Goal: Book appointment/travel/reservation

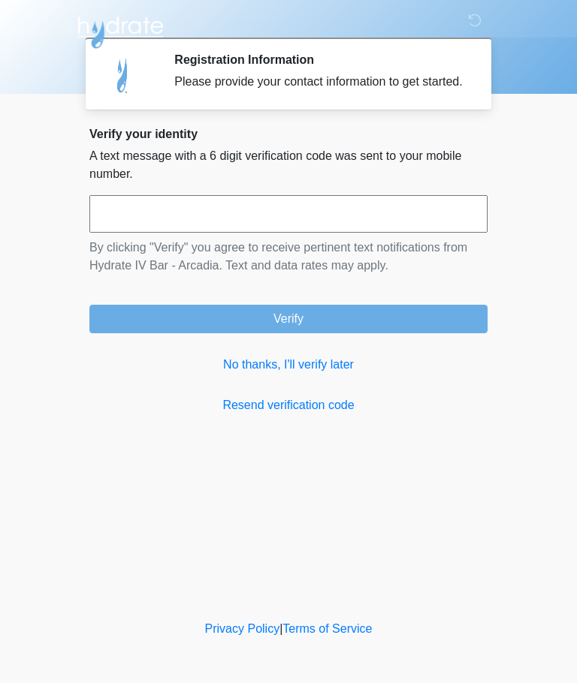
click at [333, 374] on link "No thanks, I'll verify later" at bounding box center [288, 365] width 398 height 18
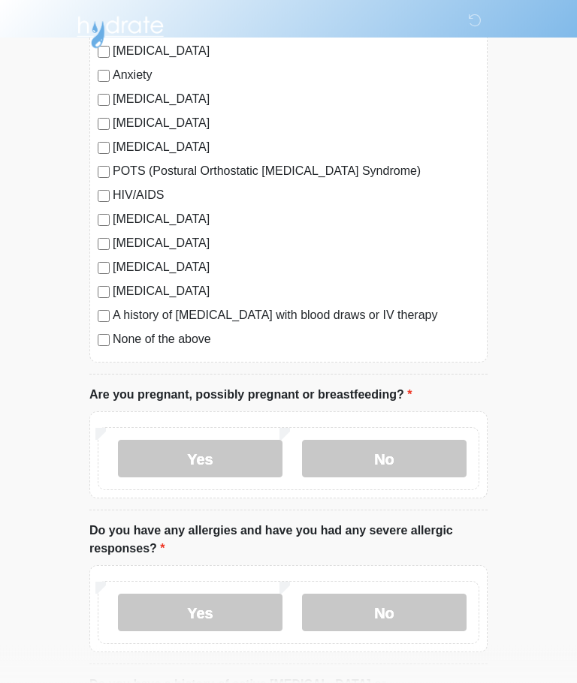
scroll to position [310, 0]
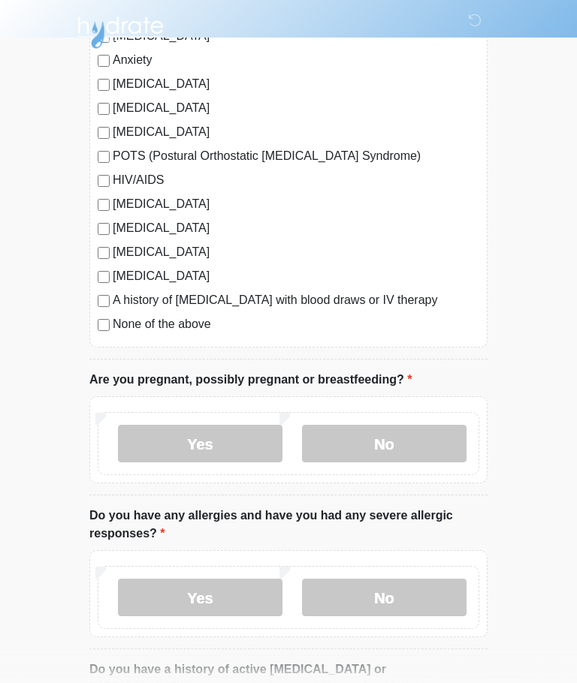
click at [422, 438] on label "No" at bounding box center [384, 444] width 164 height 38
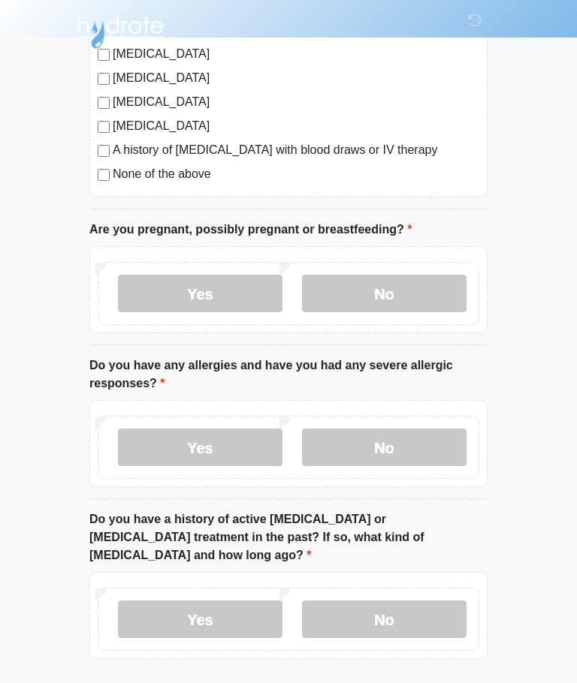
click at [420, 450] on label "No" at bounding box center [384, 448] width 164 height 38
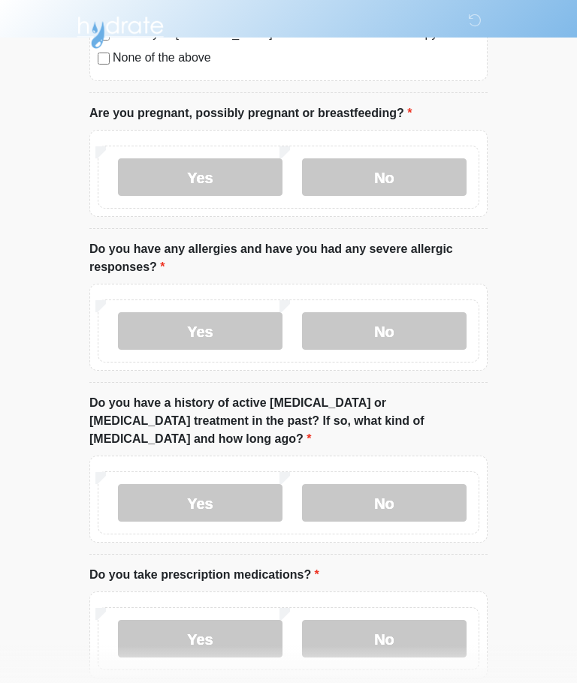
scroll to position [580, 0]
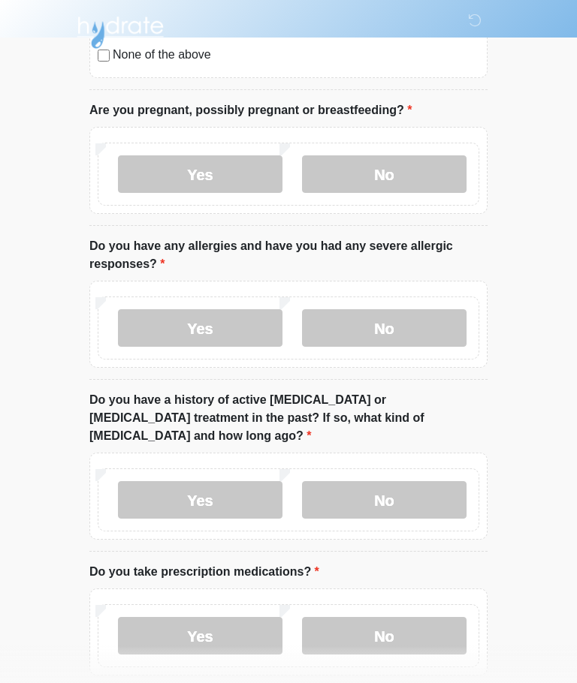
click at [413, 481] on label "No" at bounding box center [384, 500] width 164 height 38
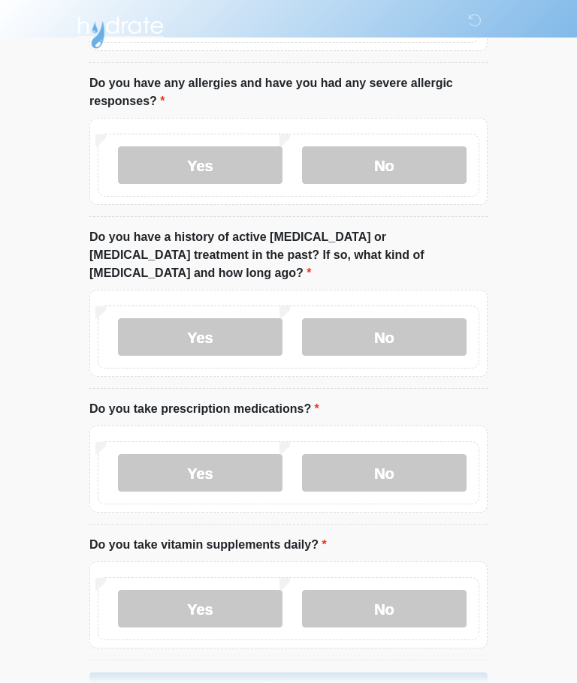
scroll to position [770, 0]
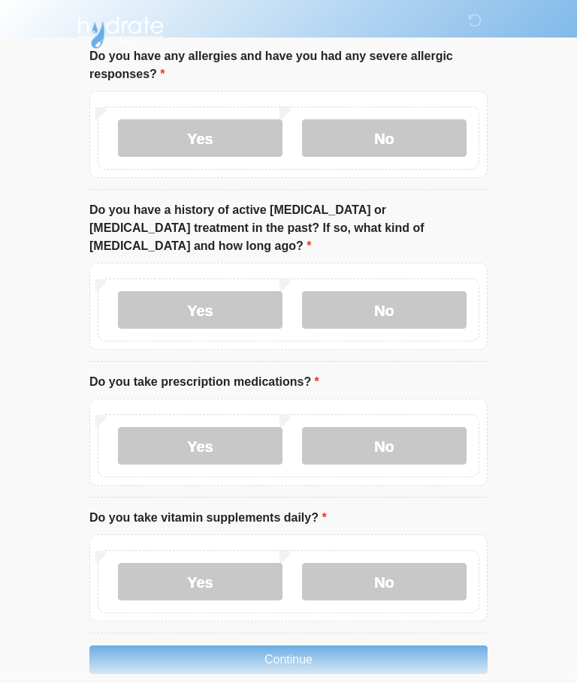
click at [412, 427] on label "No" at bounding box center [384, 446] width 164 height 38
click at [158, 563] on label "Yes" at bounding box center [200, 582] width 164 height 38
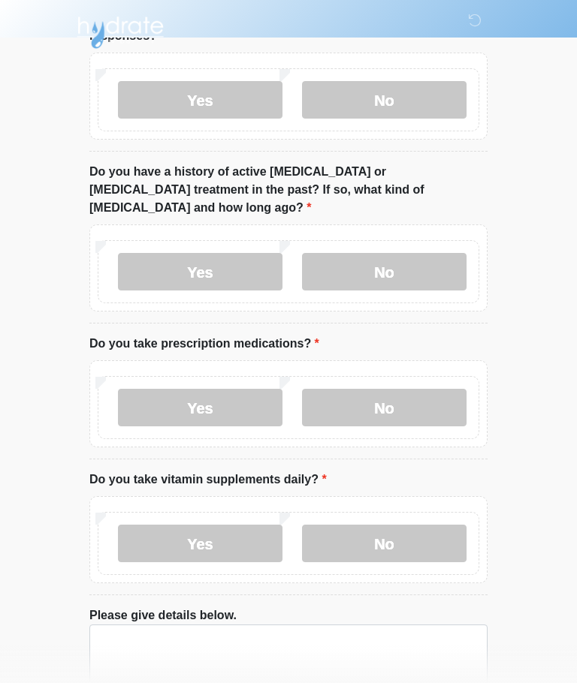
scroll to position [875, 0]
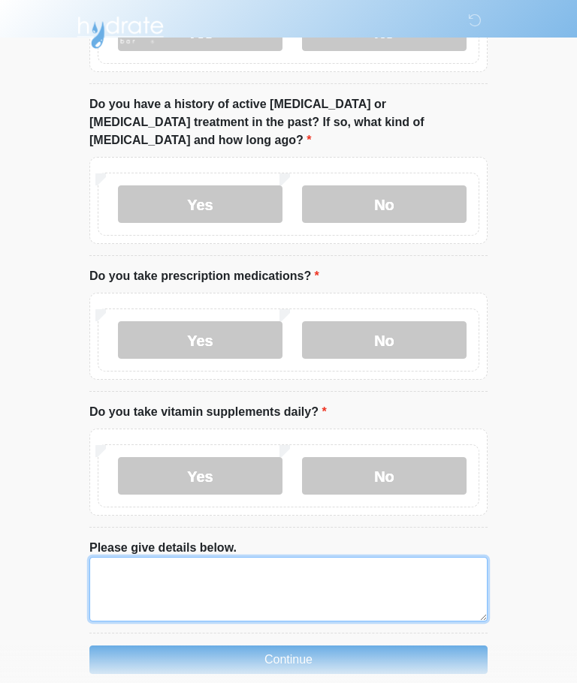
click at [382, 557] on textarea "Please give details below." at bounding box center [288, 589] width 398 height 65
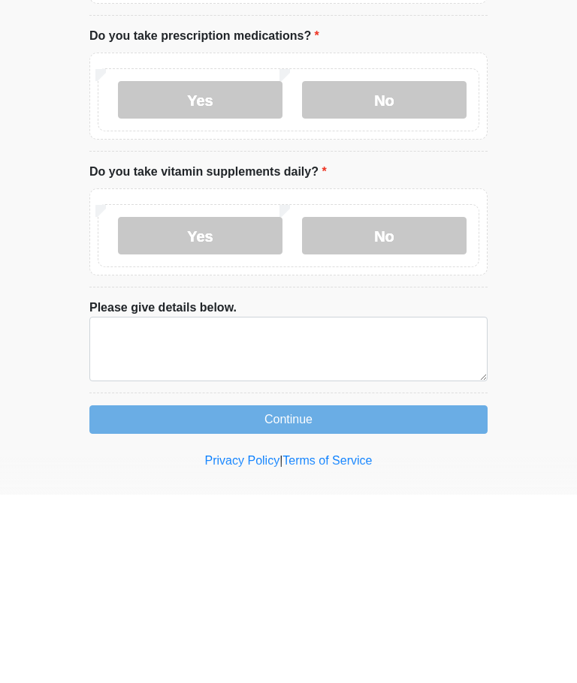
click at [341, 405] on label "No" at bounding box center [384, 424] width 164 height 38
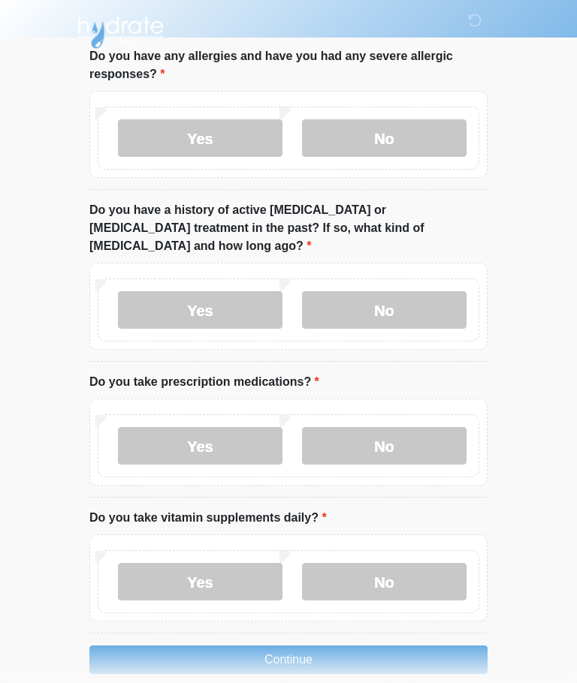
click at [411, 646] on button "Continue" at bounding box center [288, 660] width 398 height 29
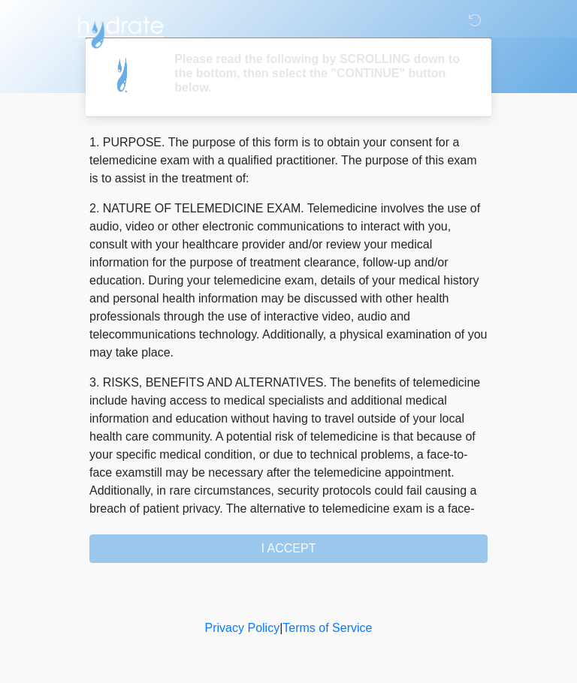
scroll to position [0, 0]
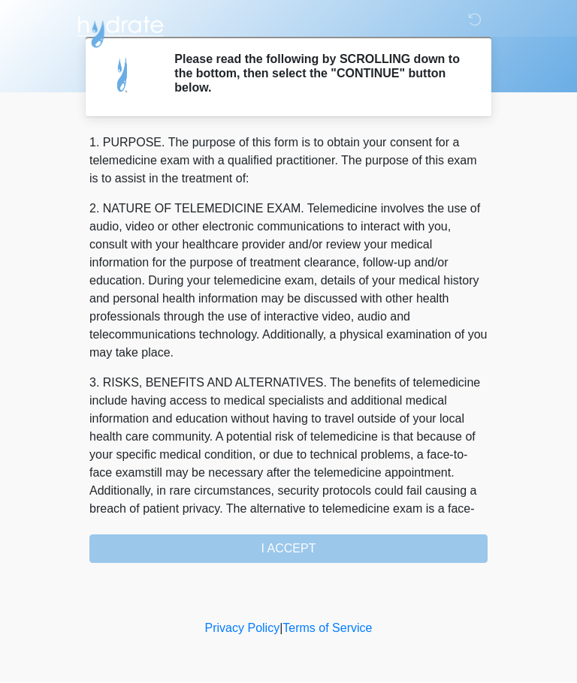
click at [188, 544] on div "1. PURPOSE. The purpose of this form is to obtain your consent for a telemedici…" at bounding box center [288, 348] width 398 height 429
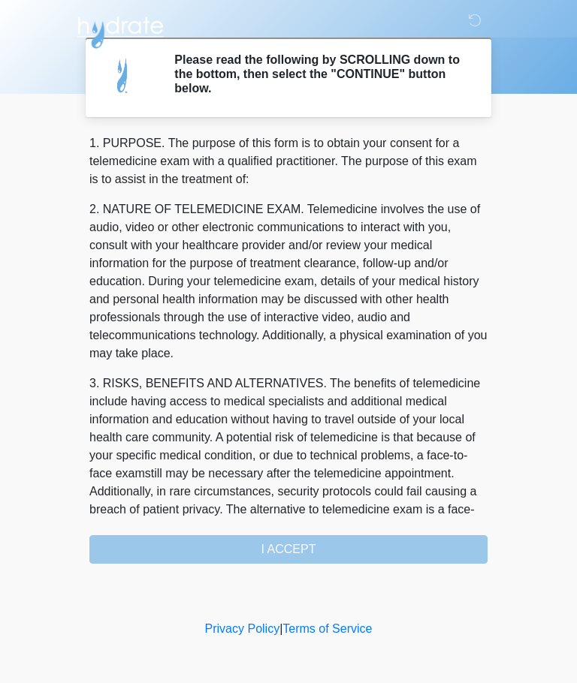
click at [182, 74] on h2 "Please read the following by SCROLLING down to the bottom, then select the "CON…" at bounding box center [319, 75] width 291 height 44
click at [309, 540] on div "1. PURPOSE. The purpose of this form is to obtain your consent for a telemedici…" at bounding box center [288, 348] width 398 height 429
click at [278, 559] on div "1. PURPOSE. The purpose of this form is to obtain your consent for a telemedici…" at bounding box center [288, 348] width 398 height 429
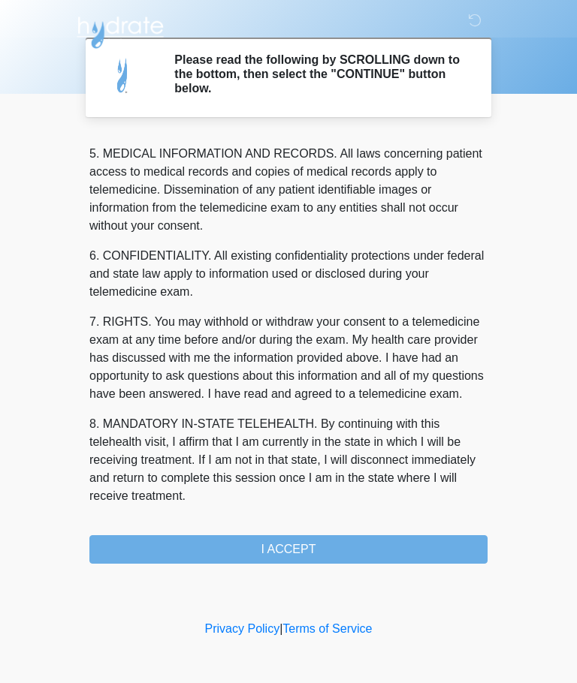
scroll to position [488, 0]
click at [264, 550] on button "I ACCEPT" at bounding box center [288, 549] width 398 height 29
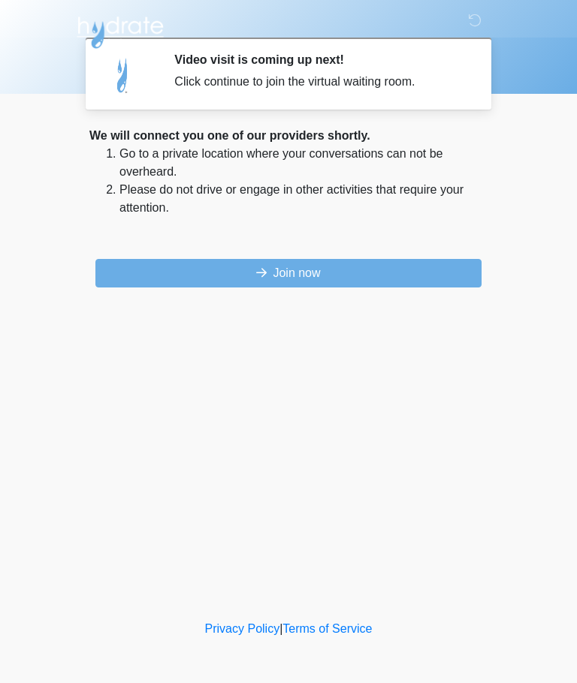
click at [195, 279] on button "Join now" at bounding box center [288, 273] width 386 height 29
